Goal: Check status

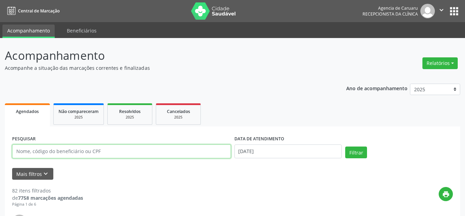
click at [85, 152] on input "text" at bounding box center [121, 152] width 219 height 14
paste input "[PERSON_NAME]"
type input "[PERSON_NAME]"
click at [282, 149] on input "[DATE]" at bounding box center [288, 152] width 108 height 14
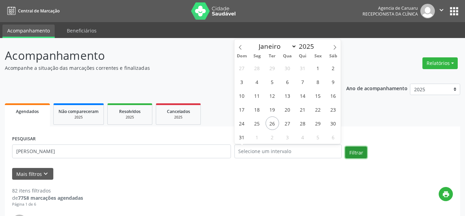
click at [356, 150] on button "Filtrar" at bounding box center [356, 153] width 22 height 12
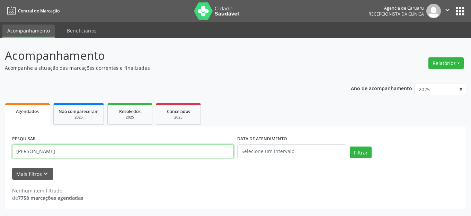
click at [124, 155] on input "[PERSON_NAME]" at bounding box center [123, 152] width 222 height 14
drag, startPoint x: 121, startPoint y: 150, endPoint x: 0, endPoint y: 149, distance: 120.9
click at [0, 149] on div "Acompanhamento Acompanhe a situação das marcações correntes e finalizadas Relat…" at bounding box center [235, 127] width 471 height 178
click at [164, 151] on input "text" at bounding box center [123, 152] width 222 height 14
paste input "[PERSON_NAME]"
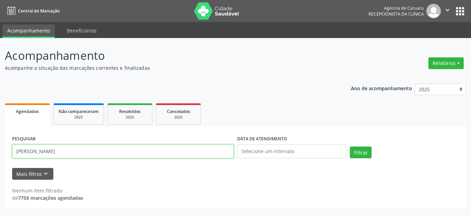
type input "[PERSON_NAME]"
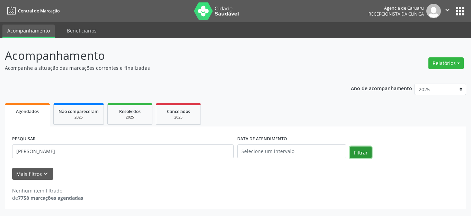
click at [368, 156] on button "Filtrar" at bounding box center [361, 153] width 22 height 12
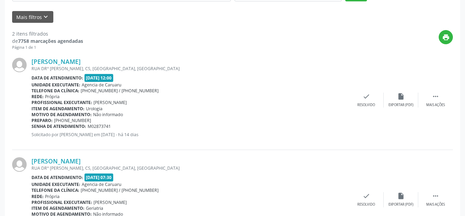
scroll to position [99, 0]
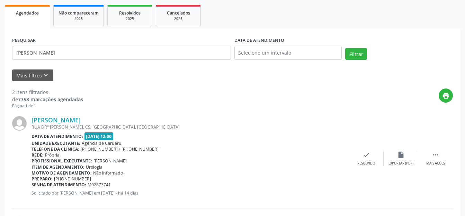
click at [88, 39] on div "PESQUISAR [PERSON_NAME]" at bounding box center [121, 49] width 222 height 29
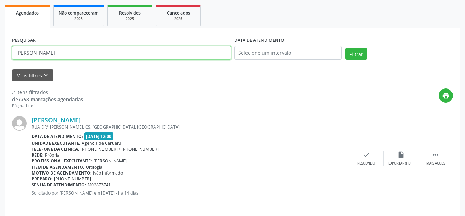
drag, startPoint x: 92, startPoint y: 51, endPoint x: 0, endPoint y: 52, distance: 92.5
click at [0, 52] on div "Acompanhamento Acompanhe a situação das marcações correntes e finalizadas Relat…" at bounding box center [232, 129] width 465 height 381
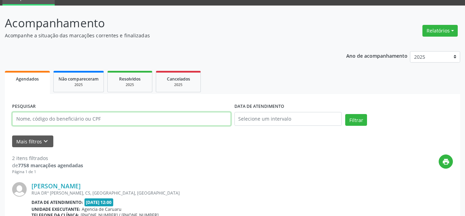
scroll to position [0, 0]
